Goal: Go to known website: Access a specific website the user already knows

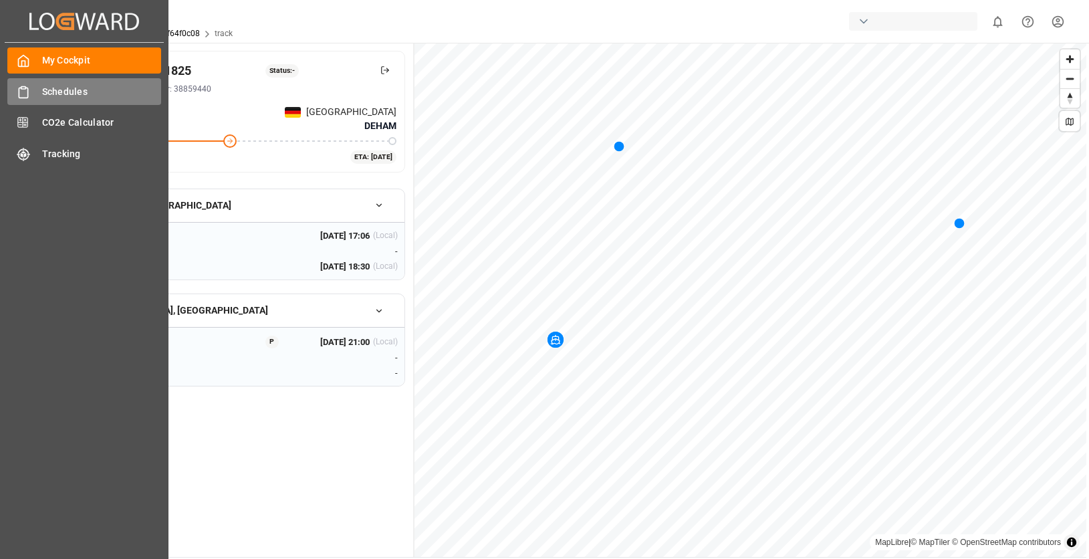
click at [51, 96] on span "Schedules" at bounding box center [102, 92] width 120 height 14
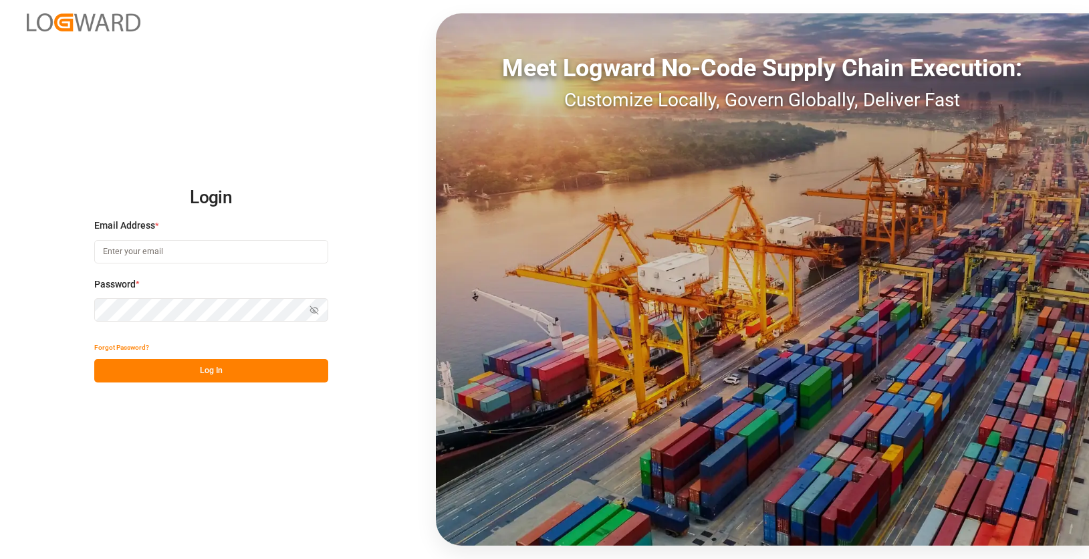
type input "[EMAIL_ADDRESS][DOMAIN_NAME]"
click at [249, 373] on button "Log In" at bounding box center [211, 370] width 234 height 23
